Goal: Transaction & Acquisition: Purchase product/service

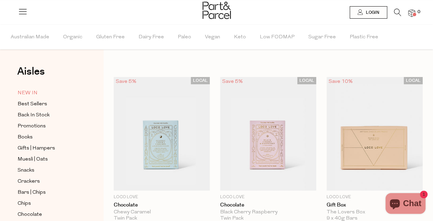
click at [33, 94] on span "NEW IN" at bounding box center [28, 93] width 20 height 8
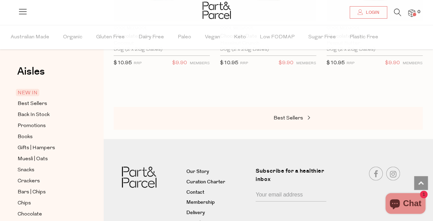
scroll to position [672, 0]
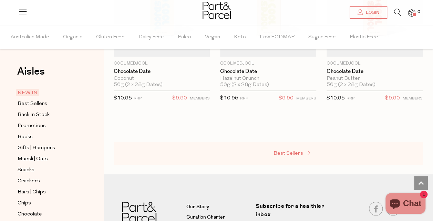
click at [281, 151] on span "Best Sellers" at bounding box center [289, 153] width 30 height 5
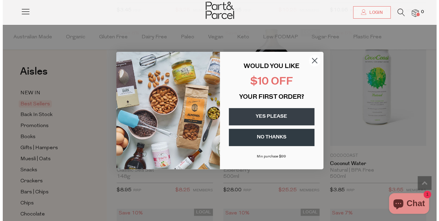
scroll to position [521, 0]
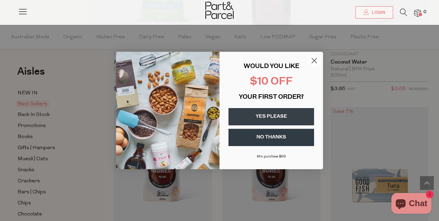
click at [311, 61] on circle "Close dialog" at bounding box center [313, 60] width 11 height 11
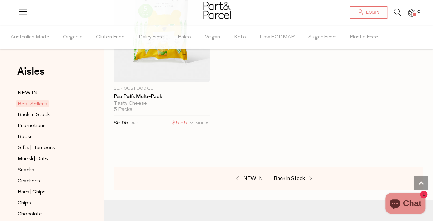
scroll to position [2414, 0]
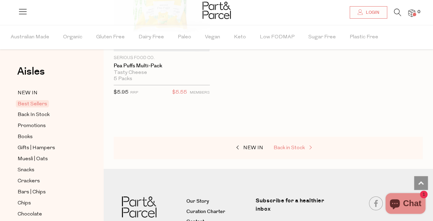
click at [294, 145] on span "Back in Stock" at bounding box center [289, 147] width 31 height 5
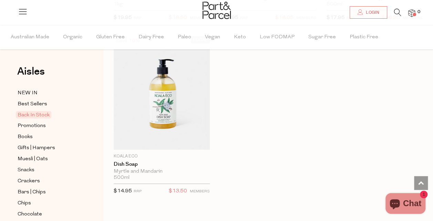
scroll to position [828, 0]
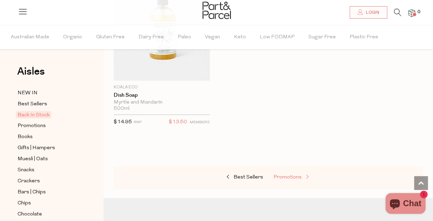
click at [285, 175] on span "Promotions" at bounding box center [288, 176] width 28 height 5
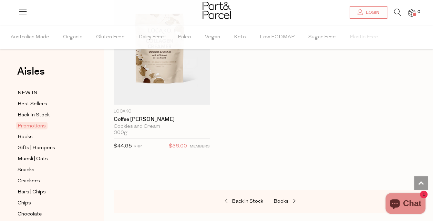
scroll to position [862, 0]
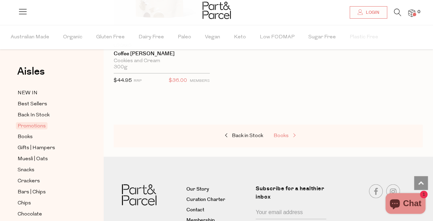
click at [282, 133] on span "Books" at bounding box center [281, 135] width 15 height 5
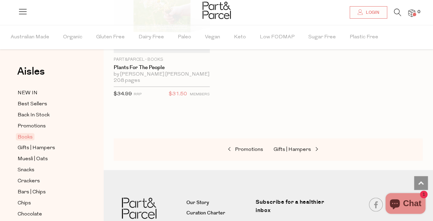
scroll to position [690, 0]
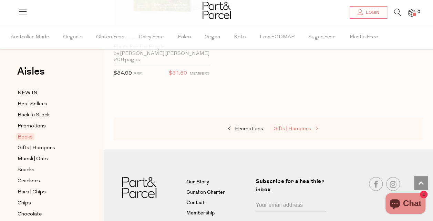
click at [276, 128] on span "Gifts | Hampers" at bounding box center [293, 128] width 38 height 5
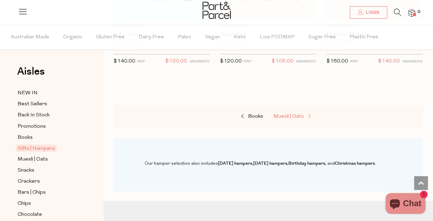
click at [300, 112] on link "Muesli | Oats" at bounding box center [308, 116] width 69 height 9
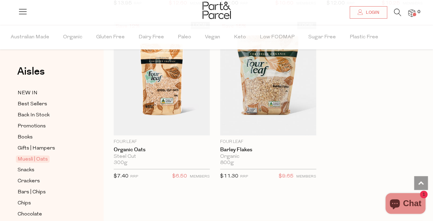
scroll to position [2896, 0]
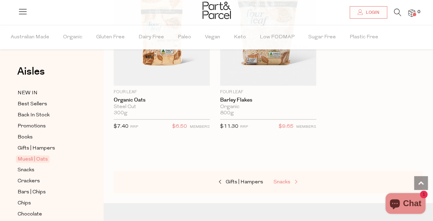
click at [277, 179] on span "Snacks" at bounding box center [282, 181] width 17 height 5
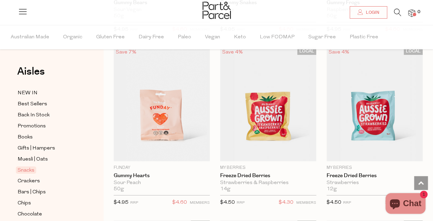
scroll to position [1138, 0]
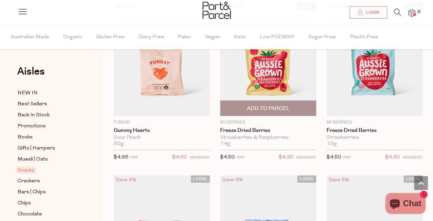
click at [247, 101] on span "Add To Parcel" at bounding box center [268, 108] width 92 height 15
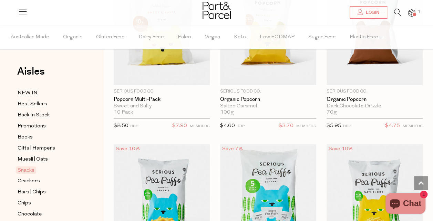
scroll to position [2655, 0]
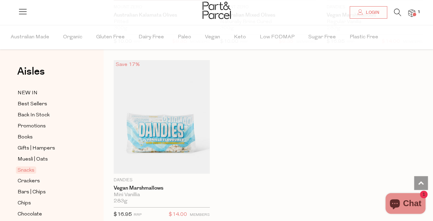
scroll to position [3862, 0]
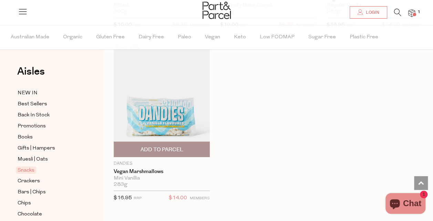
click at [171, 146] on span "Add To Parcel" at bounding box center [161, 149] width 43 height 7
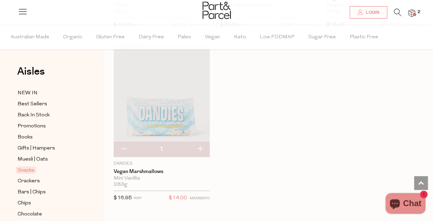
click at [177, 98] on img at bounding box center [162, 99] width 96 height 113
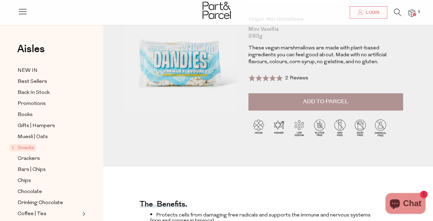
scroll to position [138, 0]
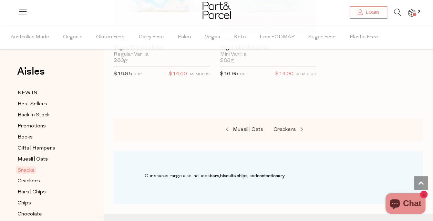
scroll to position [1072, 0]
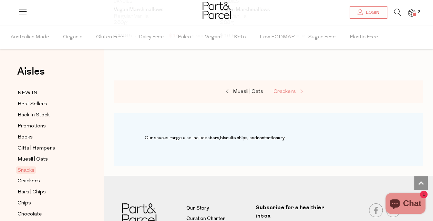
click at [289, 89] on span "Crackers" at bounding box center [285, 91] width 22 height 5
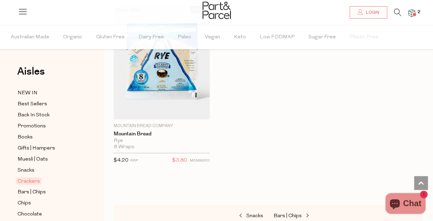
scroll to position [2207, 0]
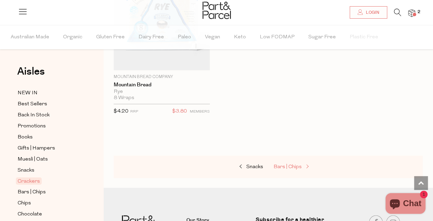
click at [287, 164] on span "Bars | Chips" at bounding box center [288, 166] width 28 height 5
